Goal: Task Accomplishment & Management: Complete application form

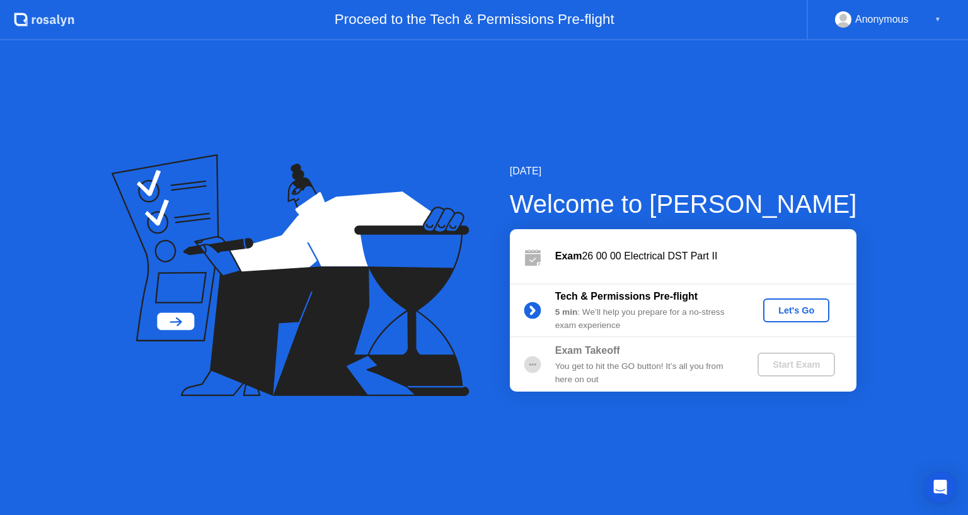
click at [810, 316] on div "Let's Go" at bounding box center [796, 311] width 56 height 10
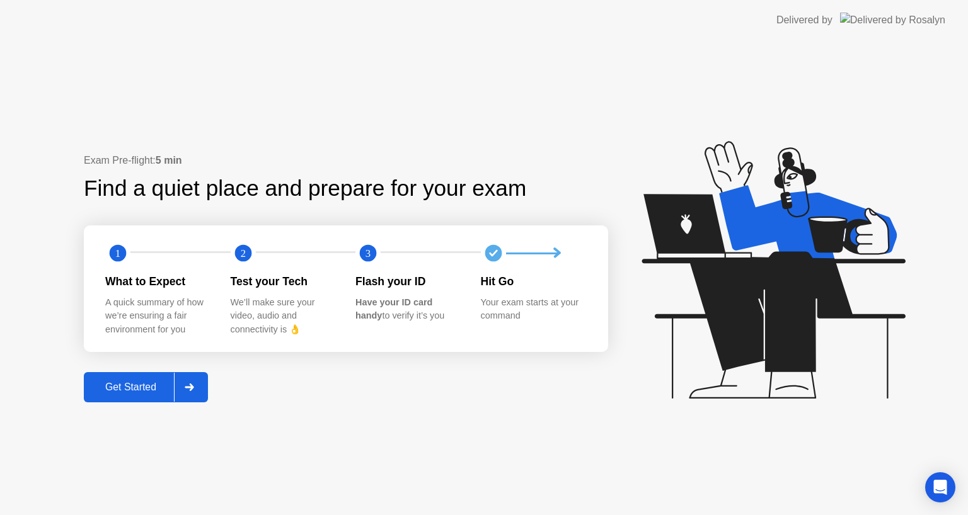
click at [152, 388] on div "Get Started" at bounding box center [131, 387] width 86 height 11
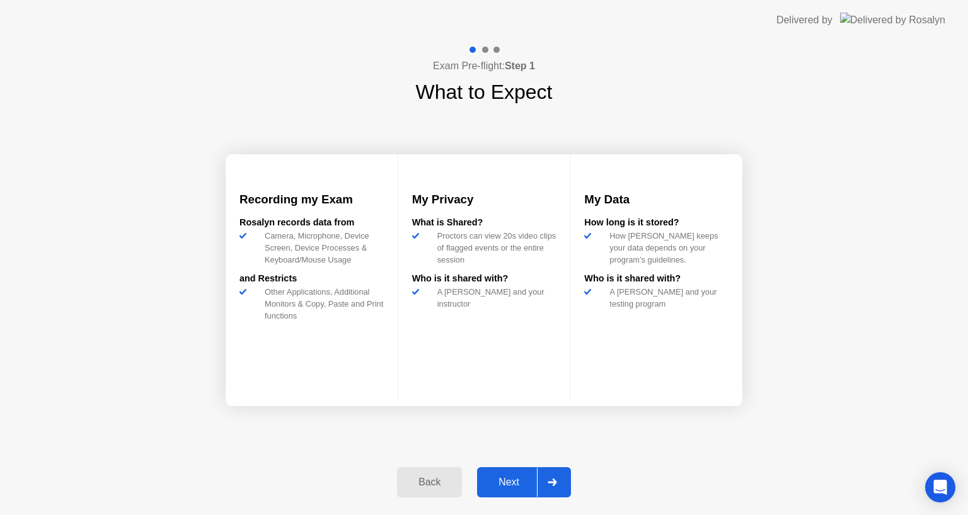
click at [492, 483] on div "Next" at bounding box center [509, 482] width 56 height 11
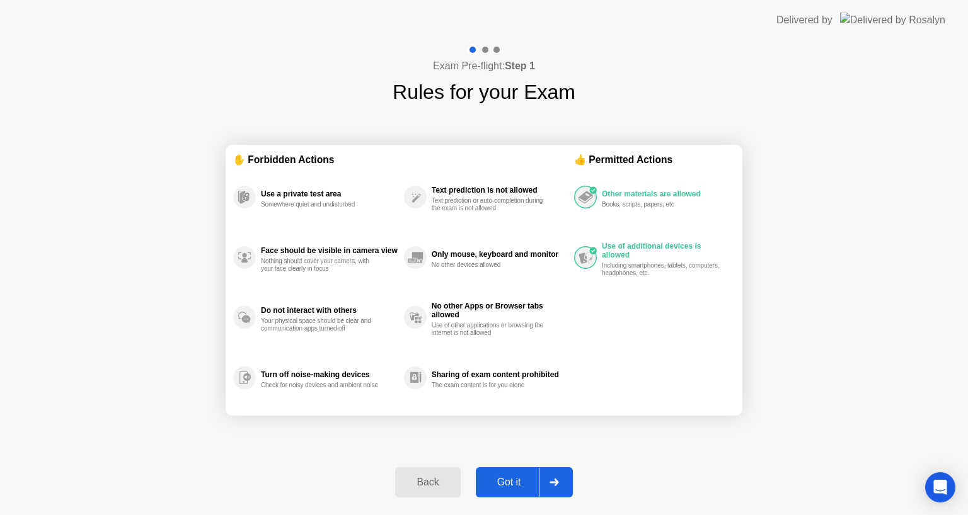
click at [525, 477] on div "Got it" at bounding box center [508, 482] width 59 height 11
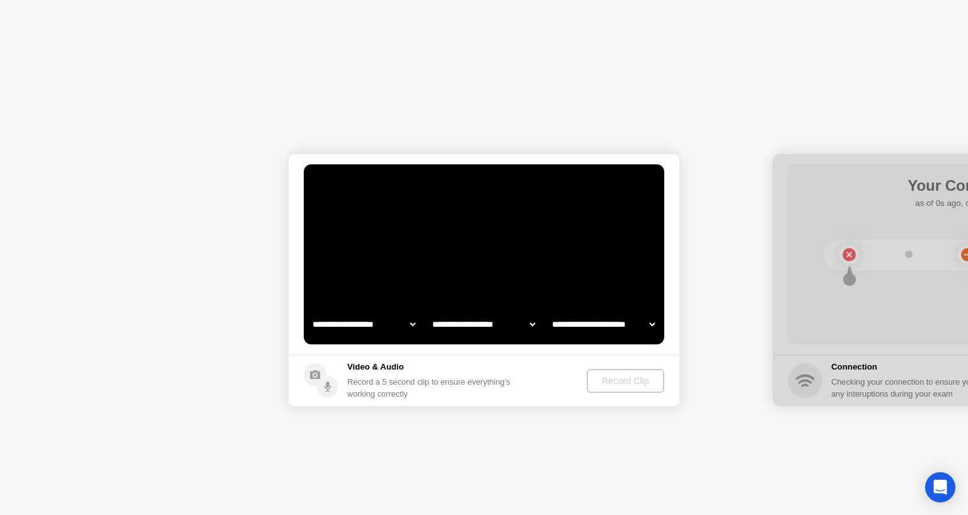
select select "**********"
select select "*******"
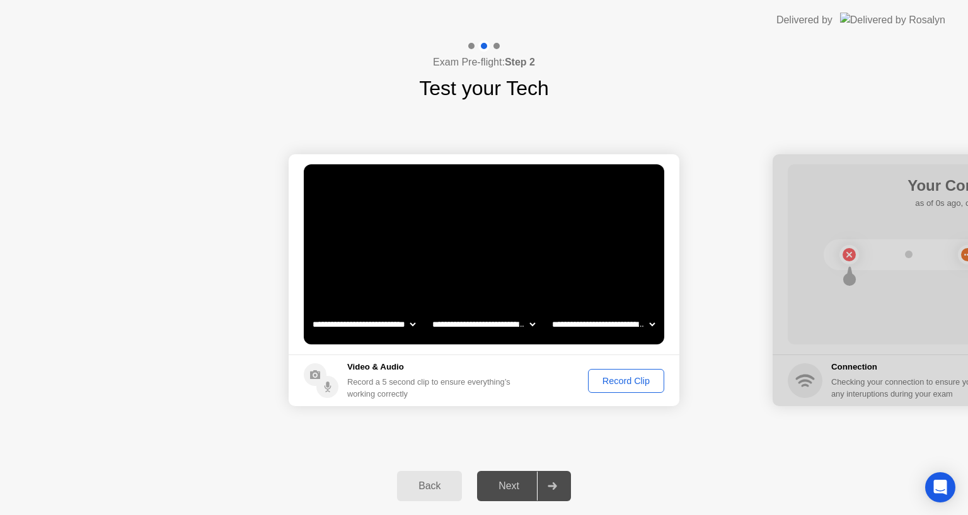
click at [636, 384] on div "Record Clip" at bounding box center [625, 381] width 67 height 10
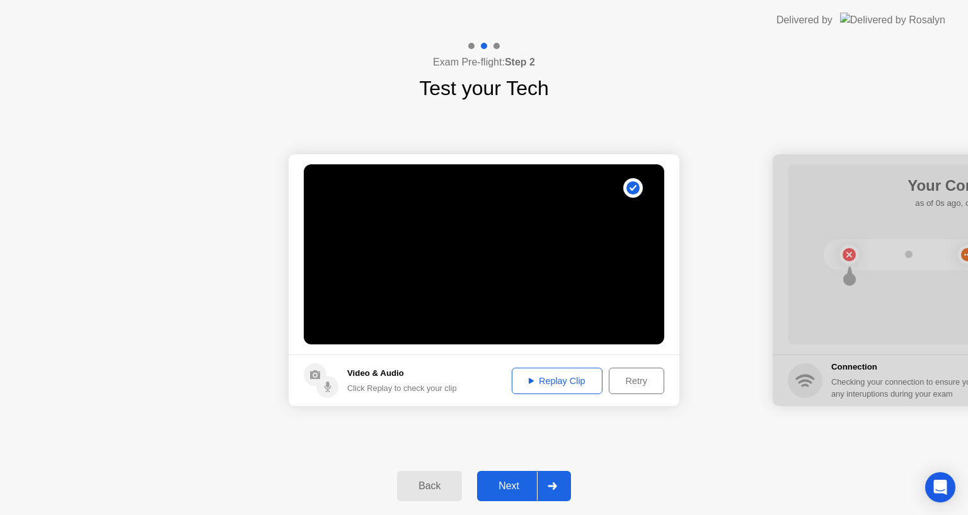
click at [576, 386] on div "Replay Clip" at bounding box center [557, 381] width 82 height 10
click at [627, 382] on div "Retry" at bounding box center [636, 381] width 47 height 10
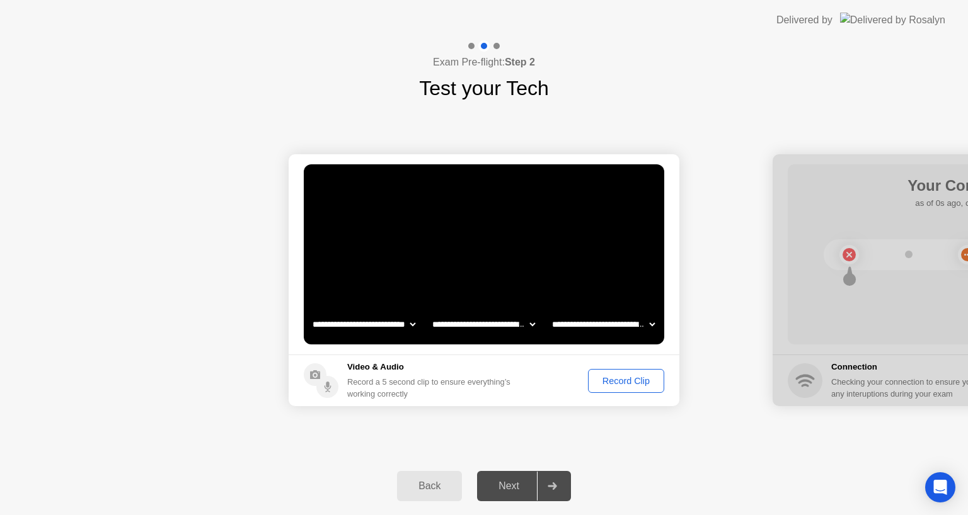
click at [614, 321] on select "**********" at bounding box center [603, 324] width 108 height 25
select select "**********"
click at [549, 312] on select "**********" at bounding box center [603, 324] width 108 height 25
click at [616, 382] on div "Record Clip" at bounding box center [625, 381] width 67 height 10
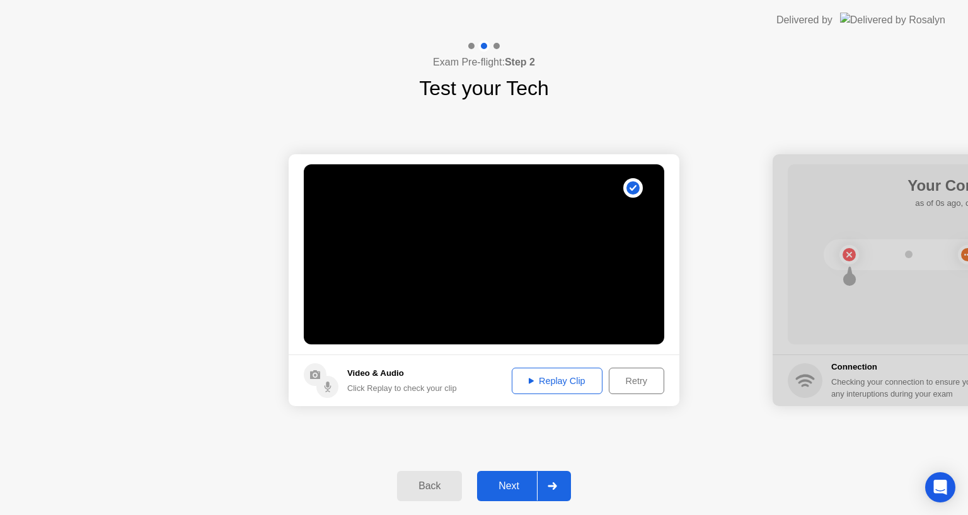
click at [553, 377] on div "Replay Clip" at bounding box center [557, 381] width 82 height 10
click at [560, 492] on div at bounding box center [552, 486] width 30 height 29
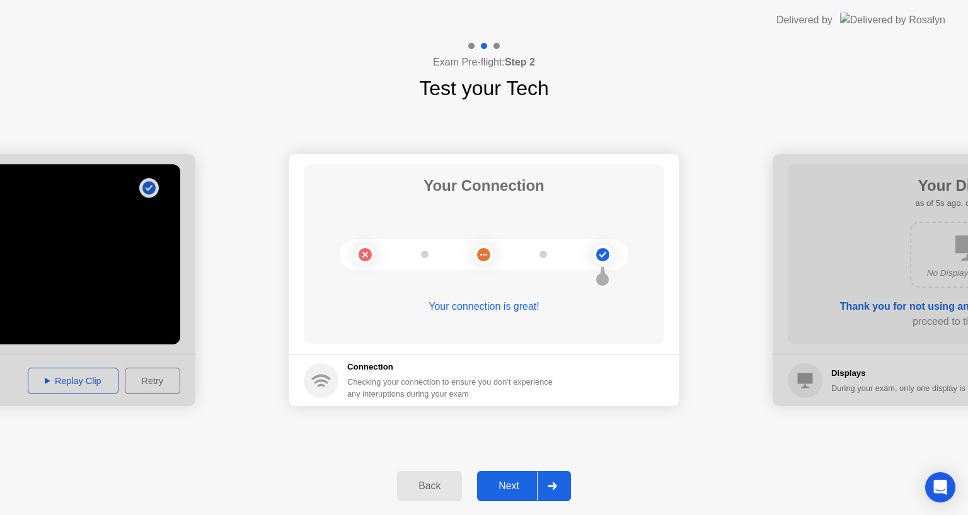
click at [561, 486] on div at bounding box center [552, 486] width 30 height 29
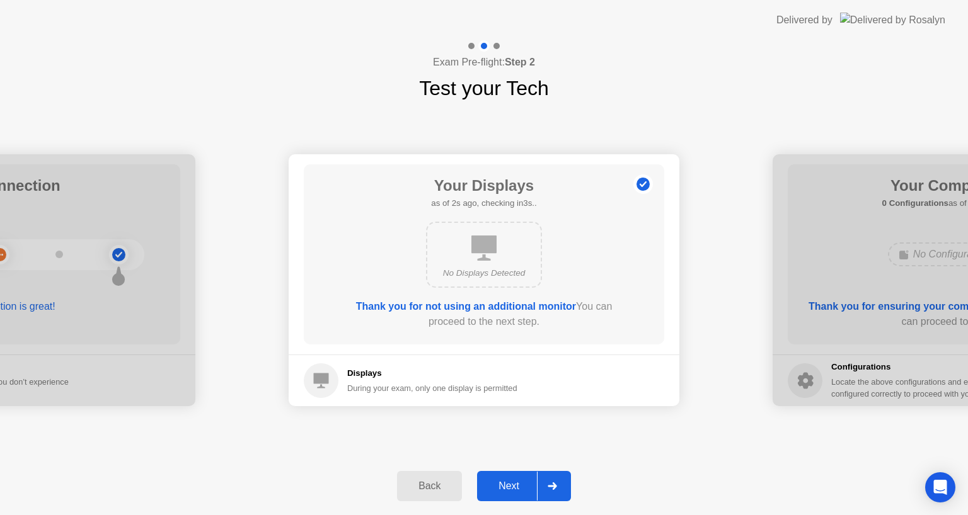
click at [559, 488] on div at bounding box center [552, 486] width 30 height 29
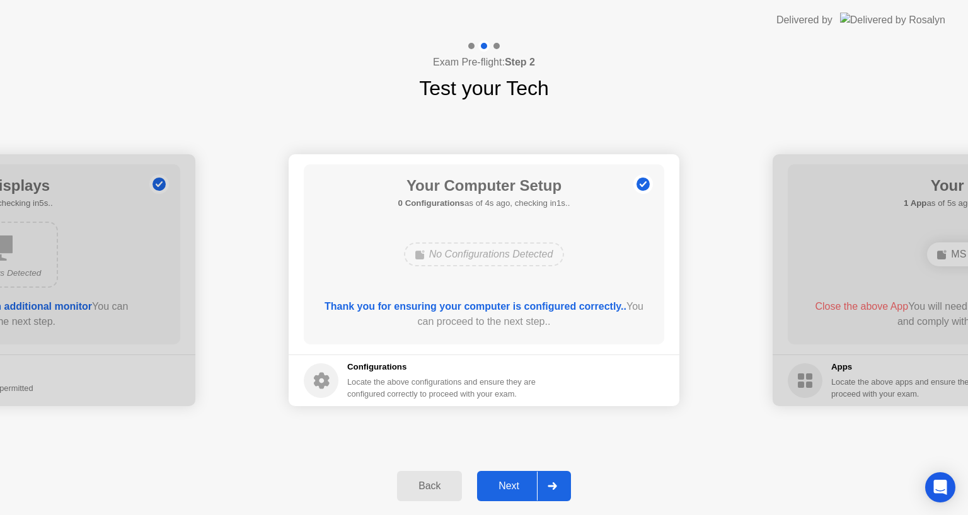
click at [561, 489] on div at bounding box center [552, 486] width 30 height 29
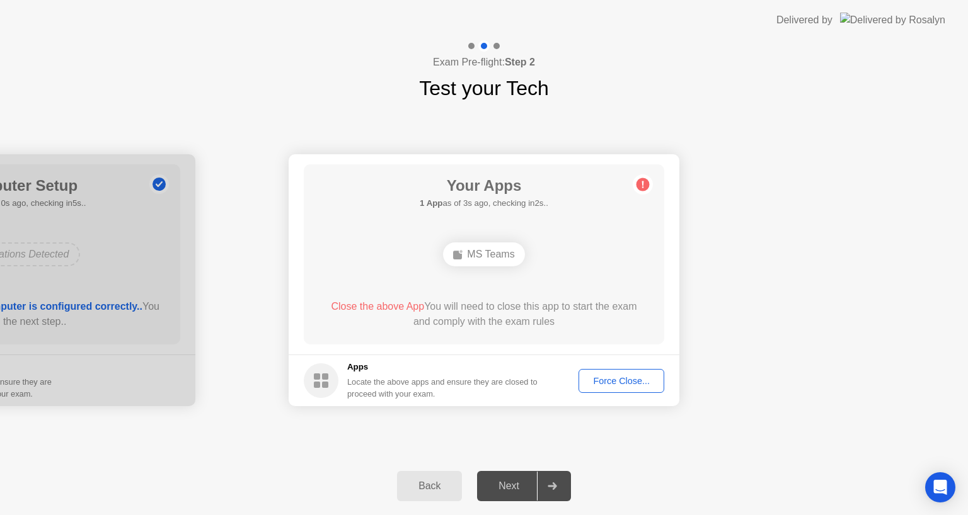
click at [629, 389] on button "Force Close..." at bounding box center [621, 381] width 86 height 24
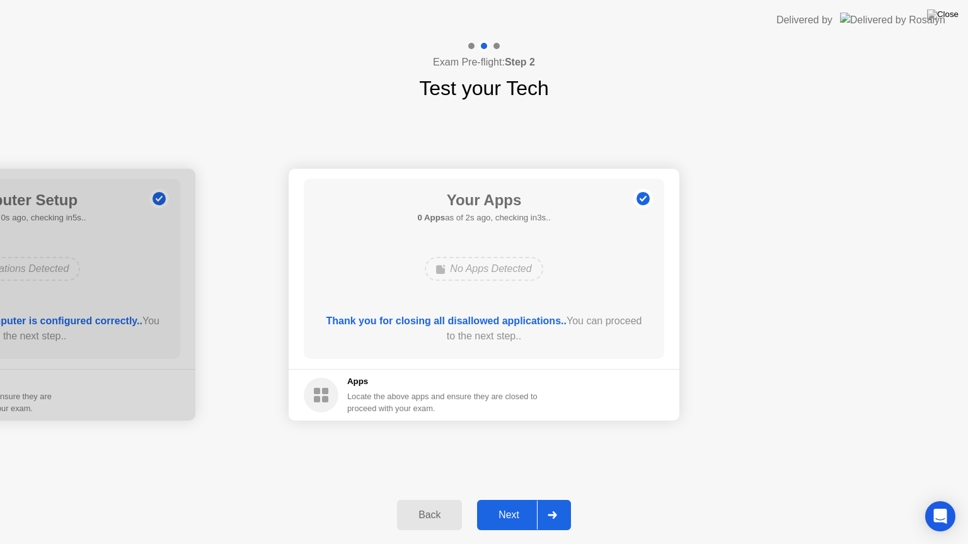
click at [561, 515] on div at bounding box center [552, 515] width 30 height 29
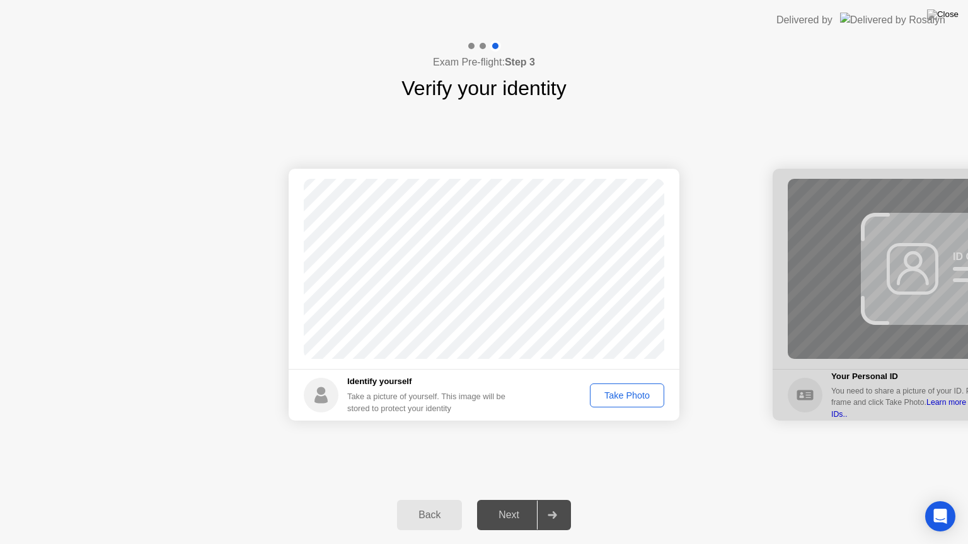
click at [626, 404] on button "Take Photo" at bounding box center [627, 396] width 74 height 24
click at [646, 394] on div "Retake" at bounding box center [634, 396] width 49 height 10
click at [646, 394] on div "Take Photo" at bounding box center [627, 396] width 66 height 10
click at [559, 515] on div at bounding box center [552, 515] width 30 height 29
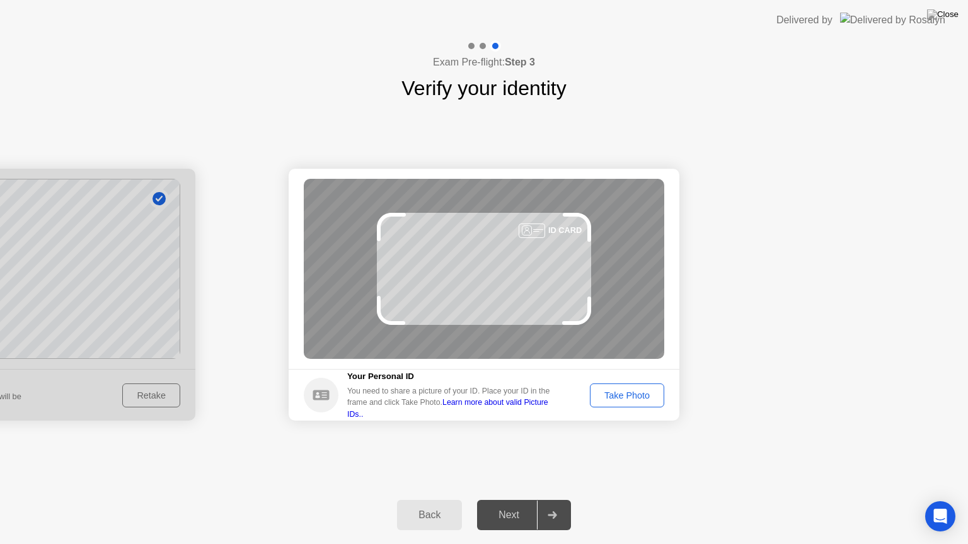
click at [635, 402] on button "Take Photo" at bounding box center [627, 396] width 74 height 24
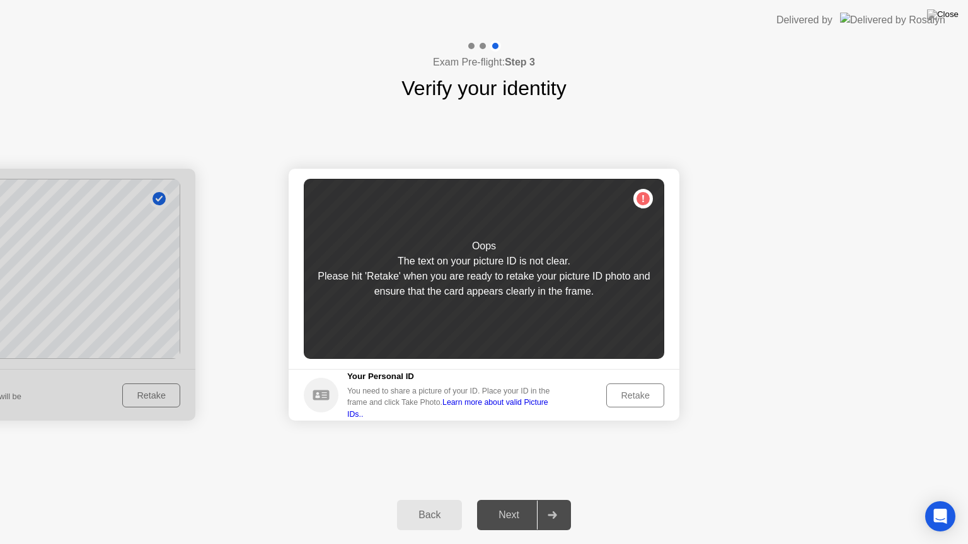
click at [635, 402] on button "Retake" at bounding box center [635, 396] width 58 height 24
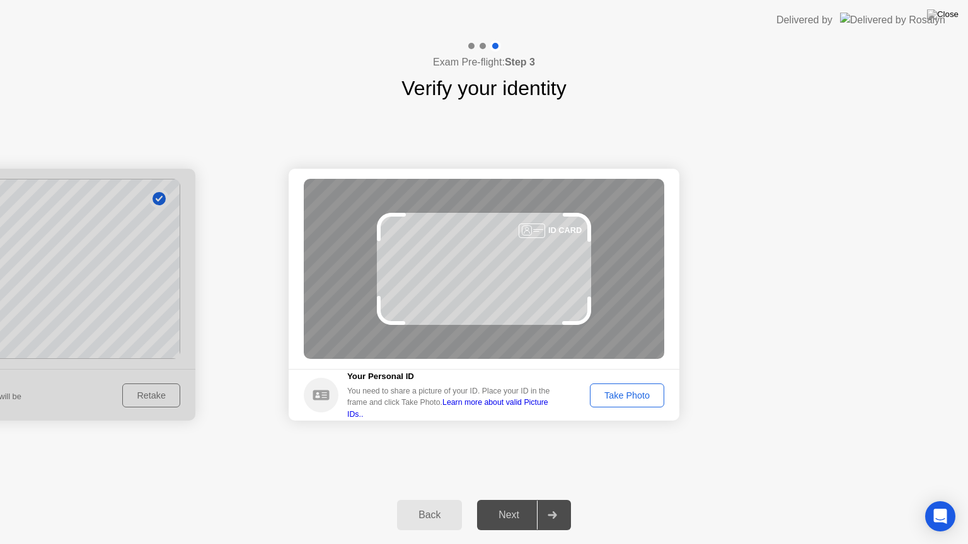
click at [638, 400] on div "Take Photo" at bounding box center [627, 396] width 66 height 10
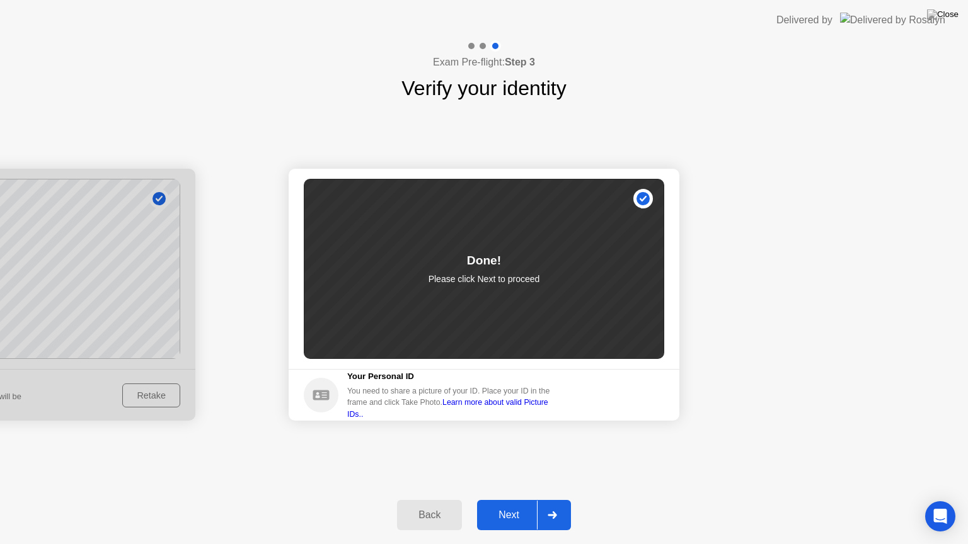
click at [555, 513] on icon at bounding box center [551, 516] width 9 height 8
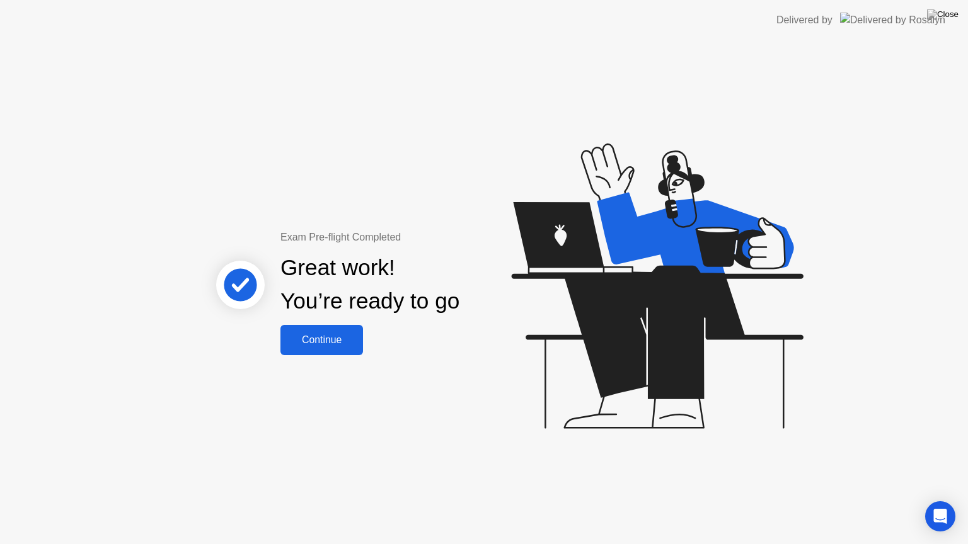
click at [346, 346] on div "Continue" at bounding box center [321, 340] width 75 height 11
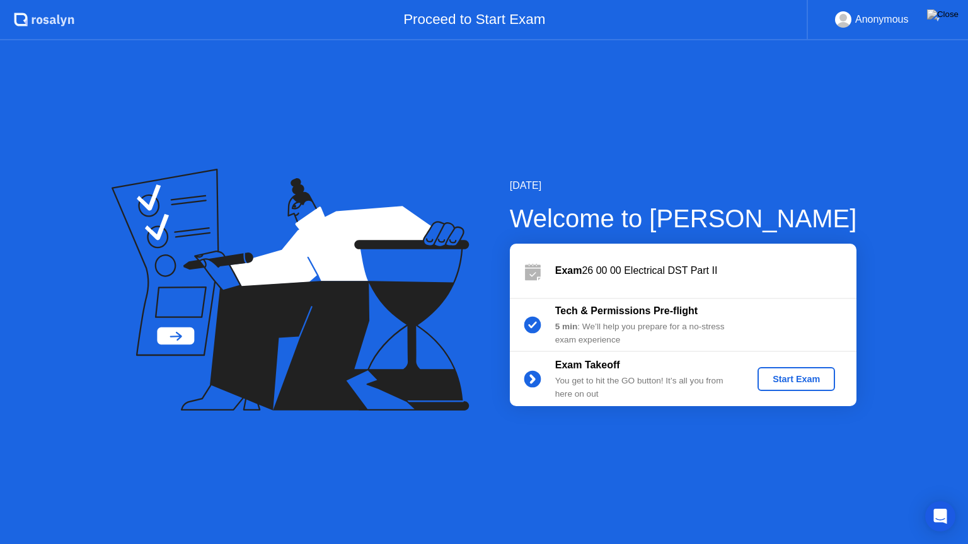
click at [785, 380] on div "Start Exam" at bounding box center [795, 379] width 67 height 10
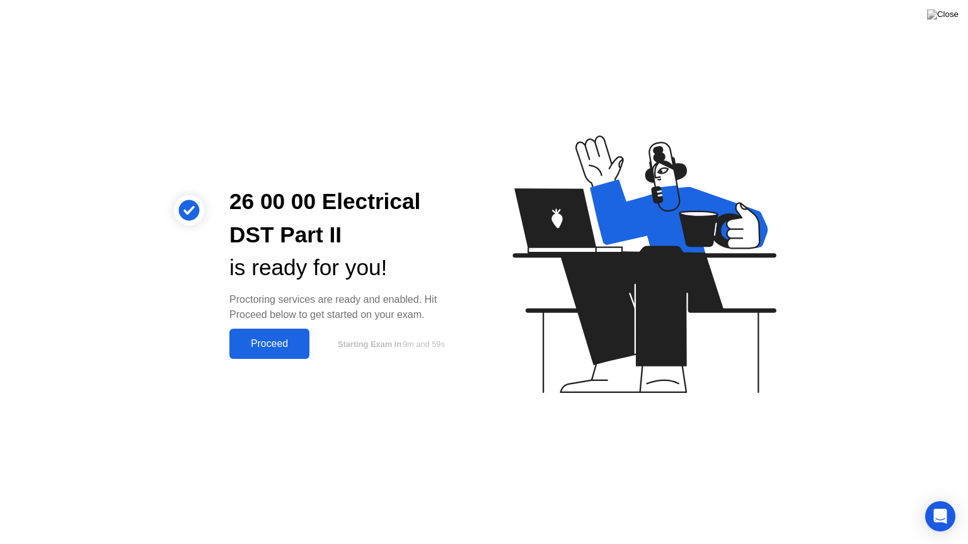
click at [295, 348] on div "Proceed" at bounding box center [269, 343] width 72 height 11
